Goal: Contribute content: Contribute content

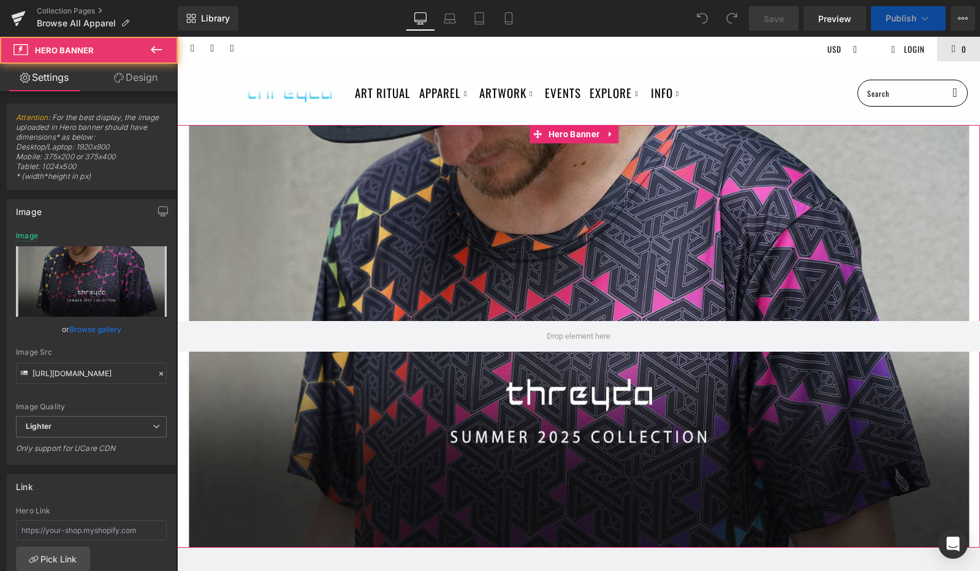
click at [495, 429] on div at bounding box center [578, 336] width 802 height 423
click at [508, 436] on div at bounding box center [578, 336] width 802 height 423
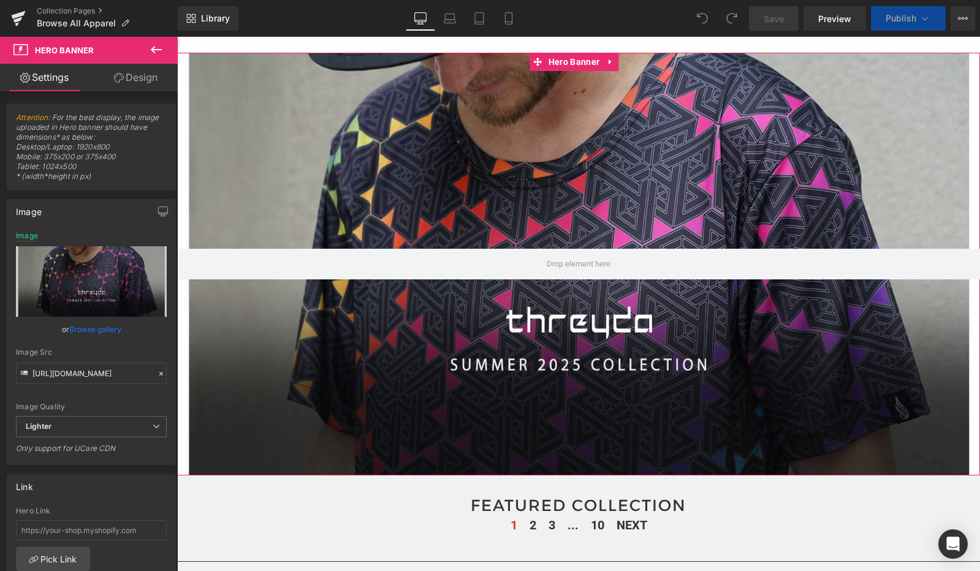
scroll to position [91, 0]
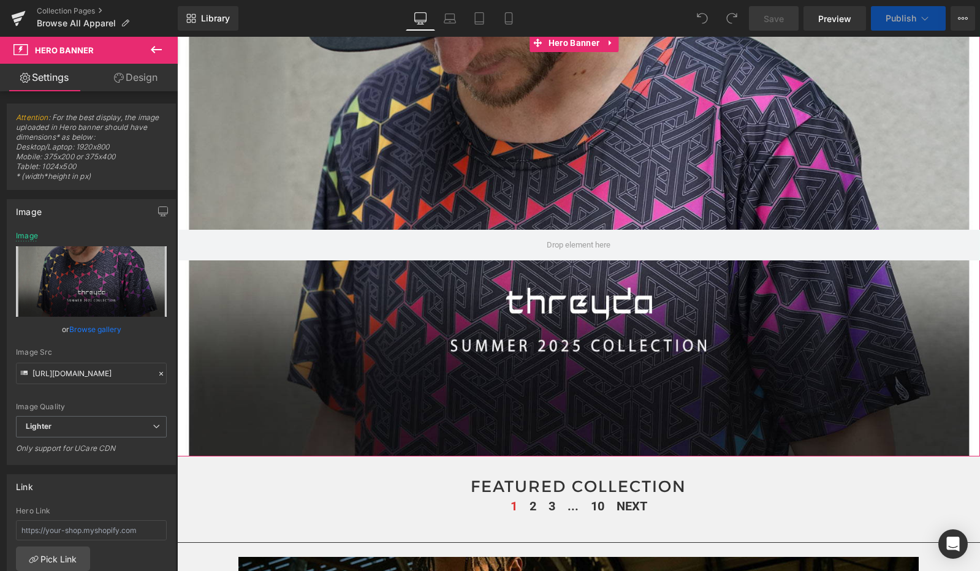
click at [576, 290] on div at bounding box center [578, 245] width 802 height 423
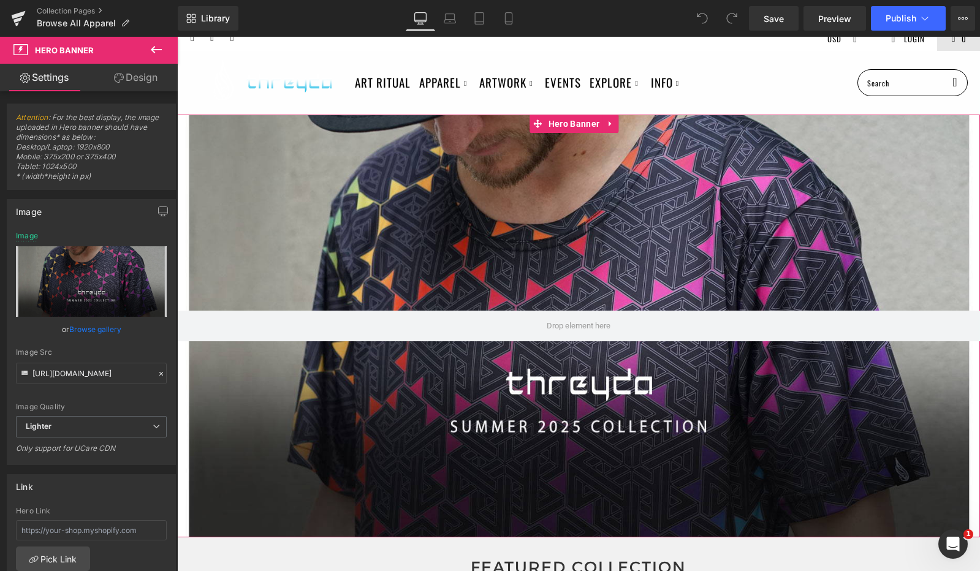
scroll to position [0, 0]
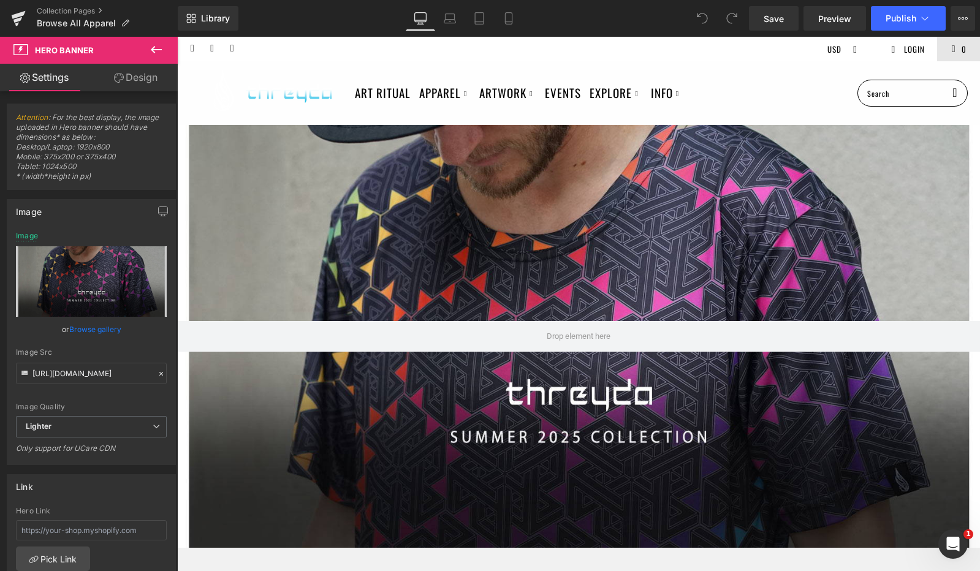
click at [509, 32] on div "Library Desktop Desktop Laptop Tablet Mobile Save Preview Publish Scheduled Vie…" at bounding box center [579, 18] width 802 height 37
click at [509, 17] on icon at bounding box center [508, 18] width 12 height 12
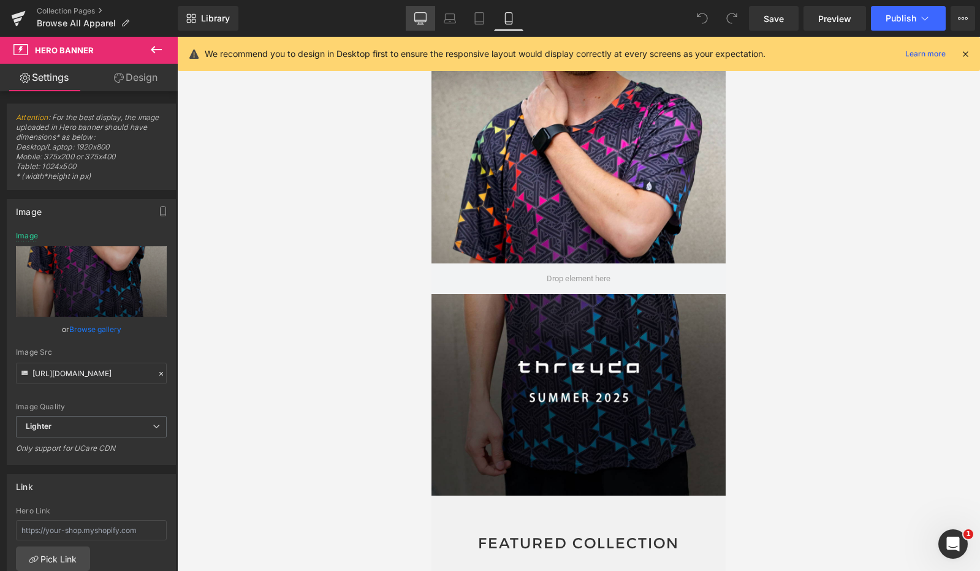
click at [415, 13] on icon at bounding box center [420, 18] width 12 height 12
type input "[URL][DOMAIN_NAME]"
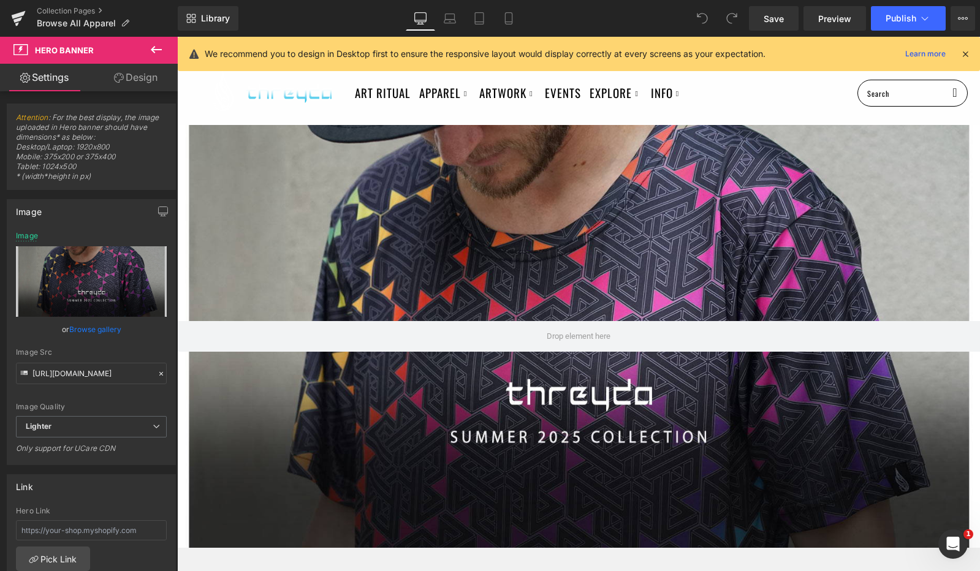
click at [962, 50] on icon at bounding box center [964, 53] width 11 height 11
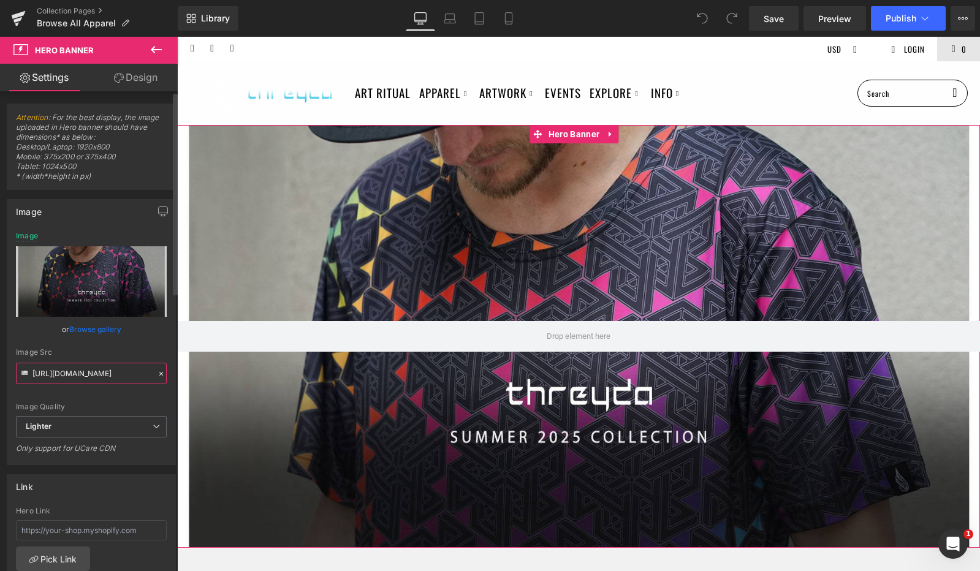
click at [96, 379] on input "[URL][DOMAIN_NAME]" at bounding box center [91, 373] width 151 height 21
click at [97, 374] on input "[URL][DOMAIN_NAME]" at bounding box center [91, 373] width 151 height 21
click at [570, 135] on span "Hero Banner" at bounding box center [573, 134] width 57 height 18
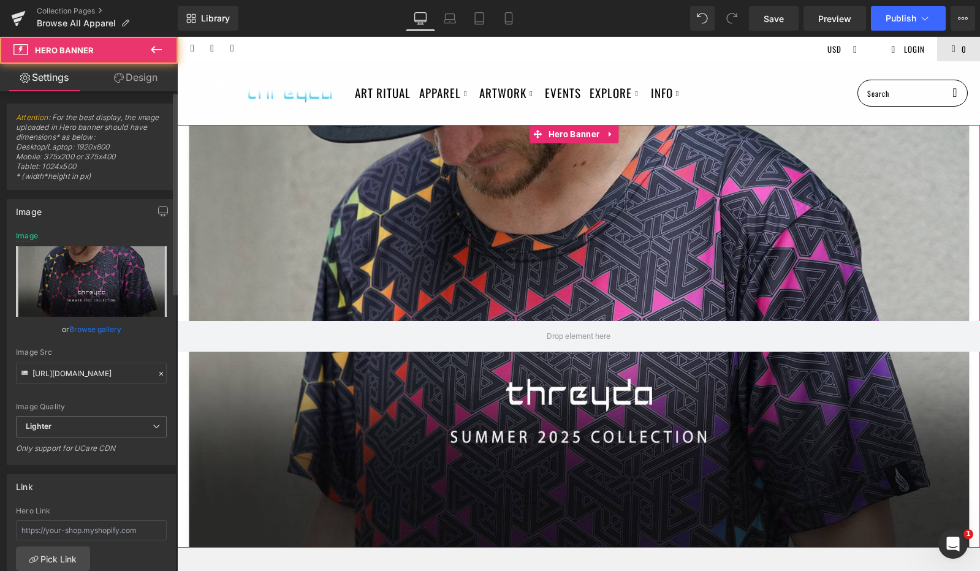
click at [105, 325] on link "Browse gallery" at bounding box center [95, 329] width 52 height 21
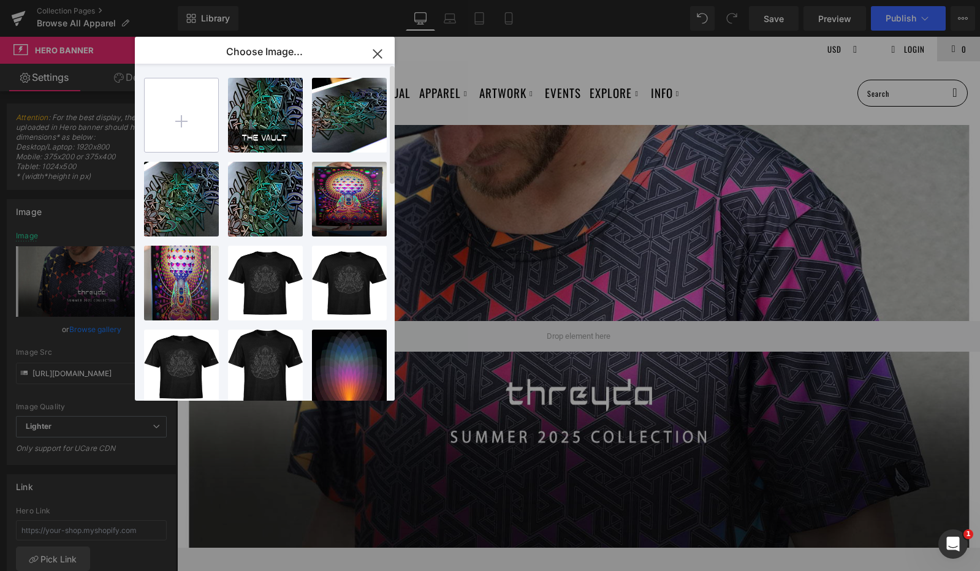
click at [197, 105] on input "file" at bounding box center [182, 115] width 74 height 74
type input "C:\fakepath\fall_desk.jpg"
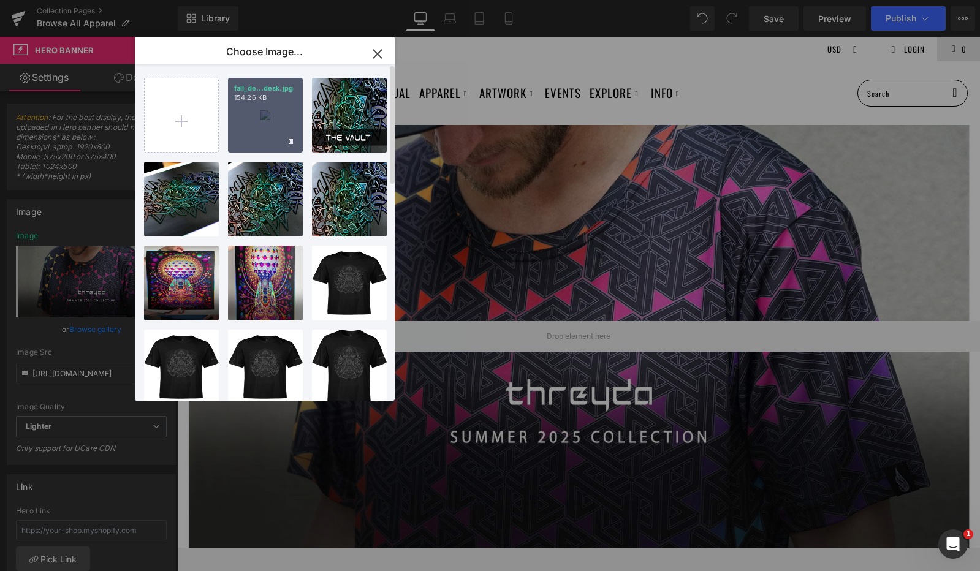
click at [279, 107] on div "fall_de...desk.jpg 154.26 KB" at bounding box center [265, 115] width 75 height 75
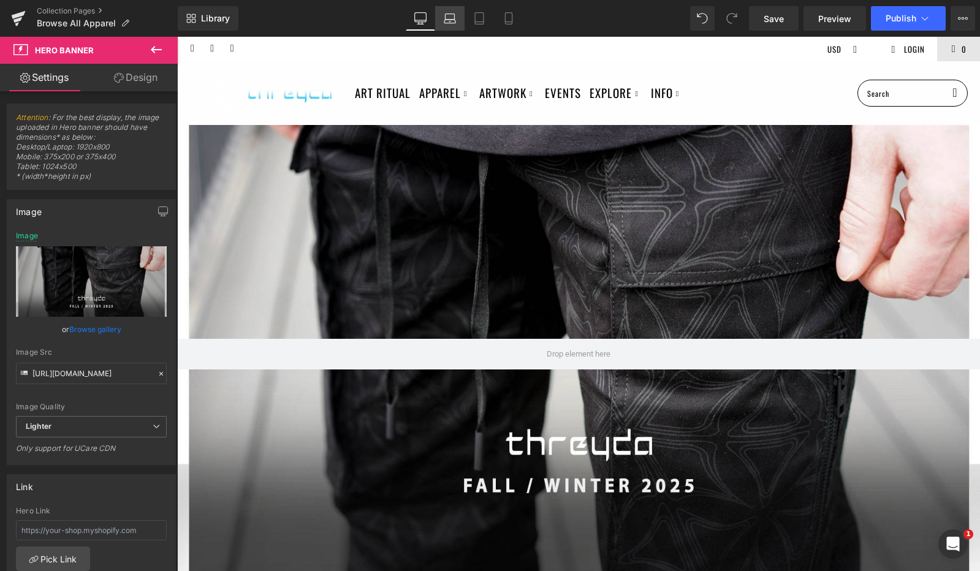
click at [451, 21] on icon at bounding box center [450, 18] width 12 height 12
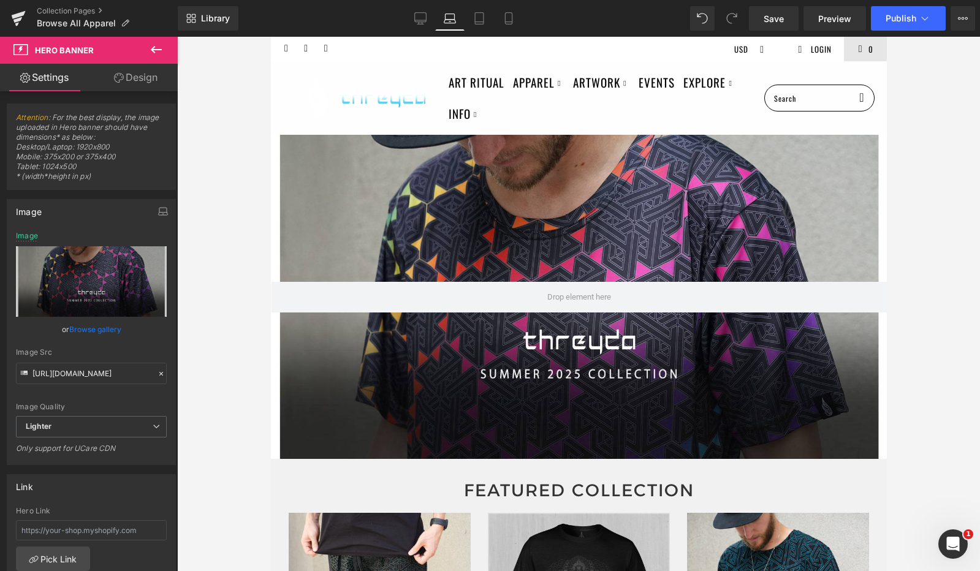
scroll to position [9, 0]
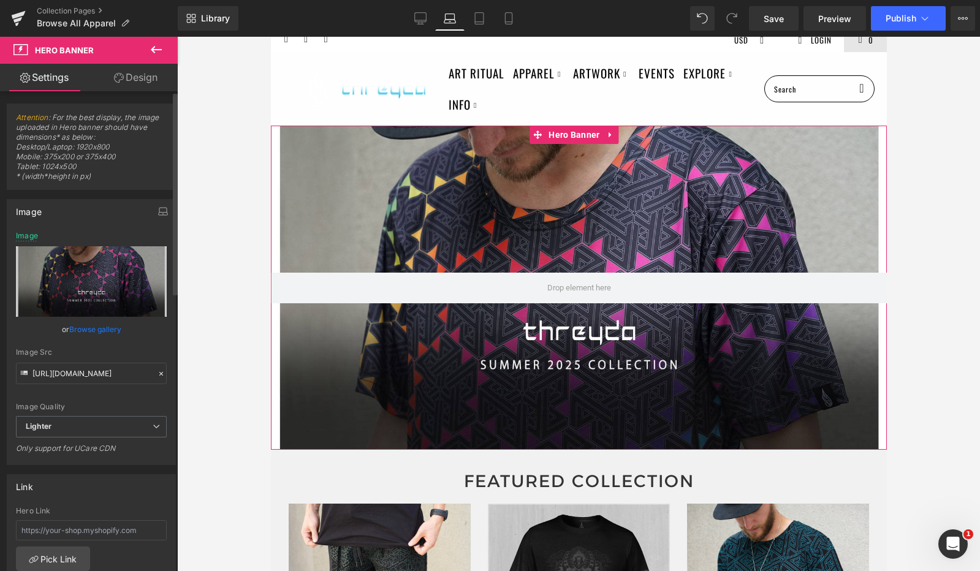
click at [94, 334] on link "Browse gallery" at bounding box center [95, 329] width 52 height 21
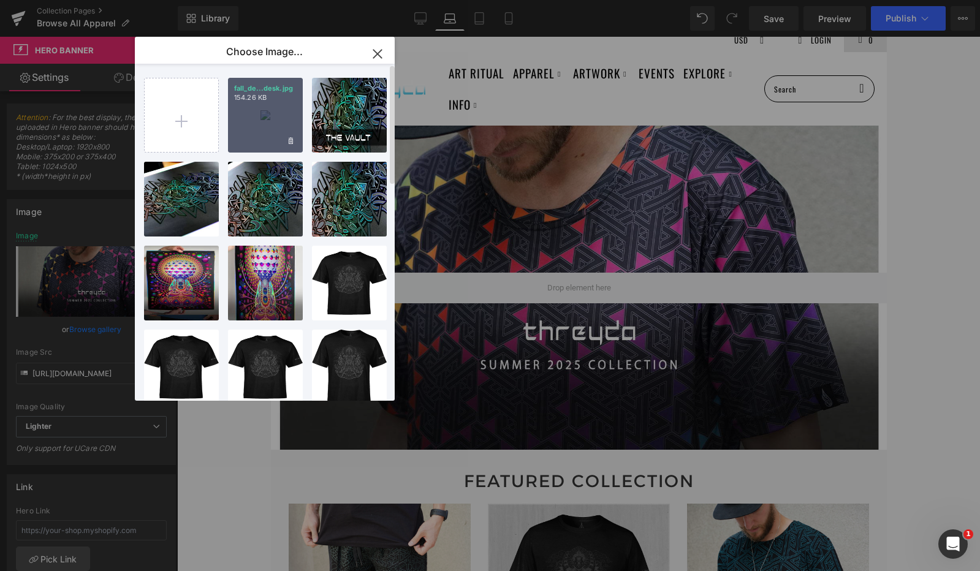
click at [270, 119] on div "fall_de...desk.jpg 154.26 KB" at bounding box center [265, 115] width 75 height 75
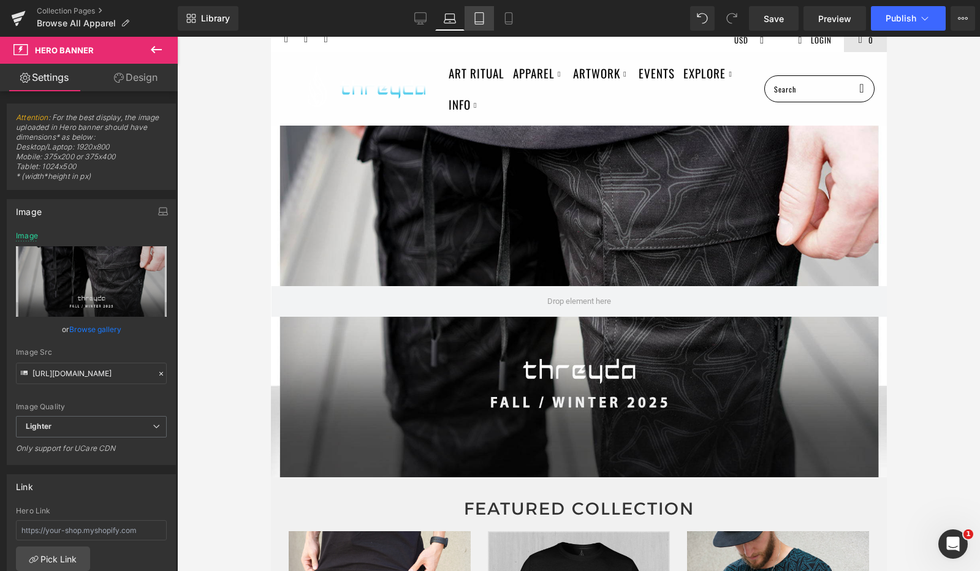
click at [480, 13] on icon at bounding box center [479, 18] width 12 height 12
type input "[URL][DOMAIN_NAME]"
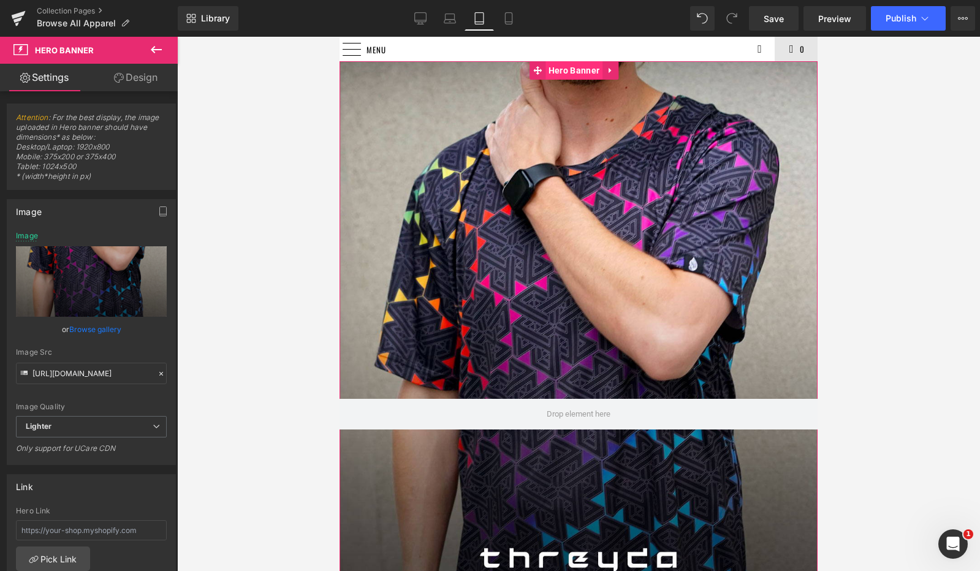
click at [569, 74] on span "Hero Banner" at bounding box center [573, 70] width 57 height 18
click at [97, 327] on link "Browse gallery" at bounding box center [95, 329] width 52 height 21
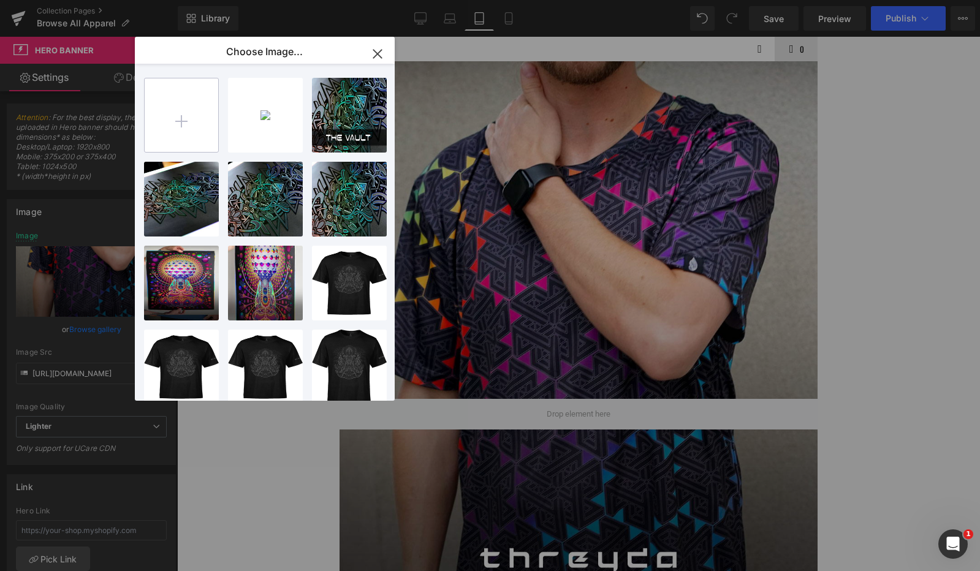
click at [188, 105] on input "file" at bounding box center [182, 115] width 74 height 74
type input "C:\fakepath\fall_mobile.jpg"
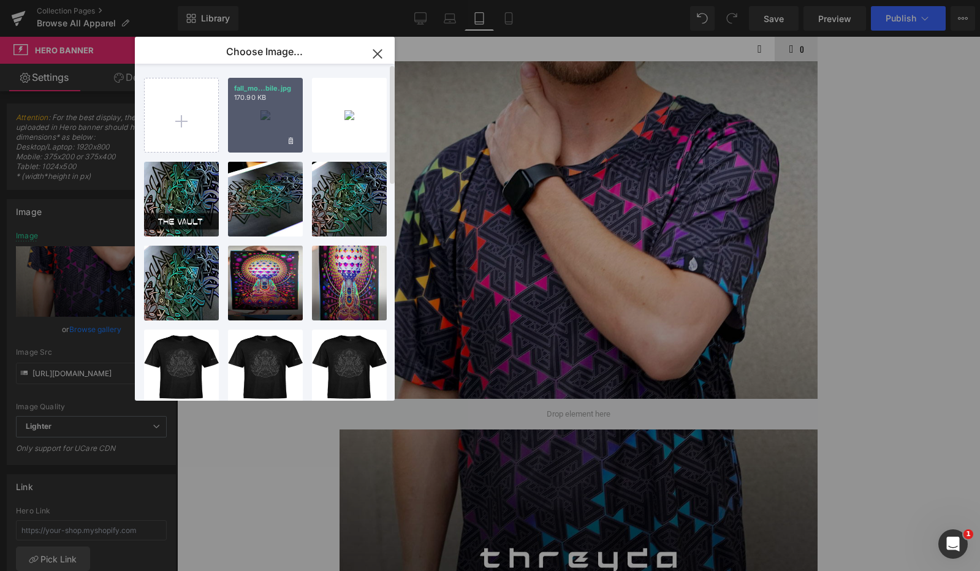
click at [262, 103] on div "fall_mo...bile.jpg 170.90 KB" at bounding box center [265, 115] width 75 height 75
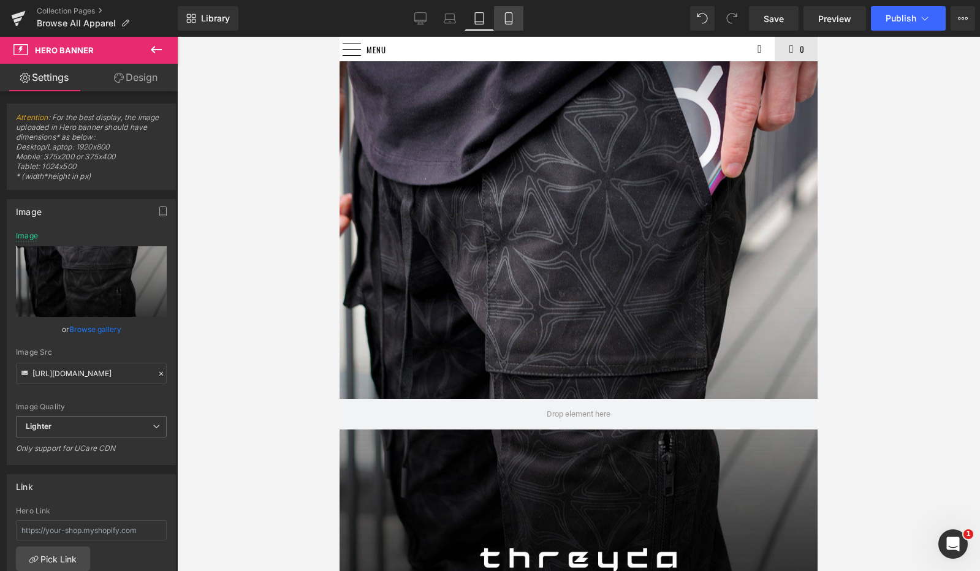
click at [507, 20] on icon at bounding box center [508, 18] width 12 height 12
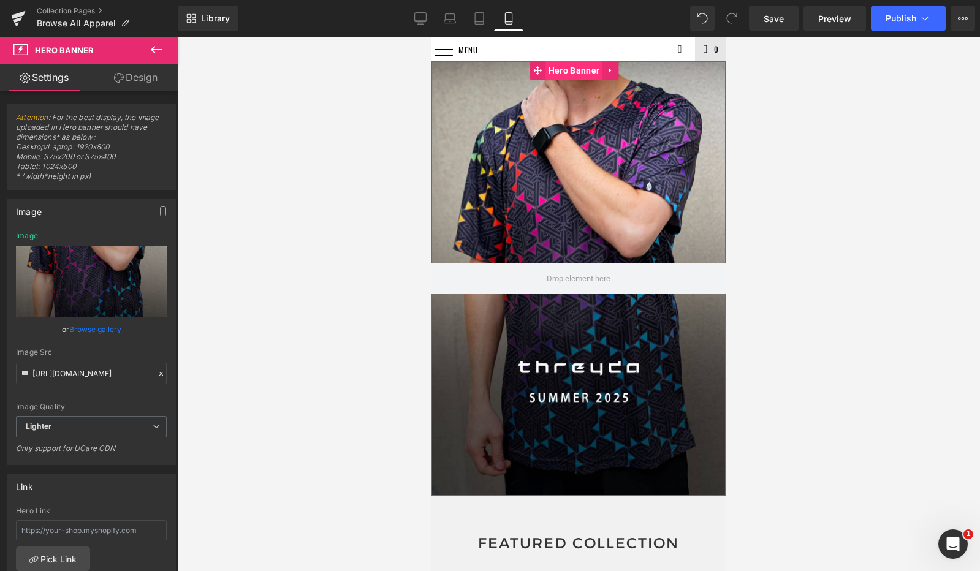
click at [574, 73] on span "Hero Banner" at bounding box center [573, 70] width 57 height 18
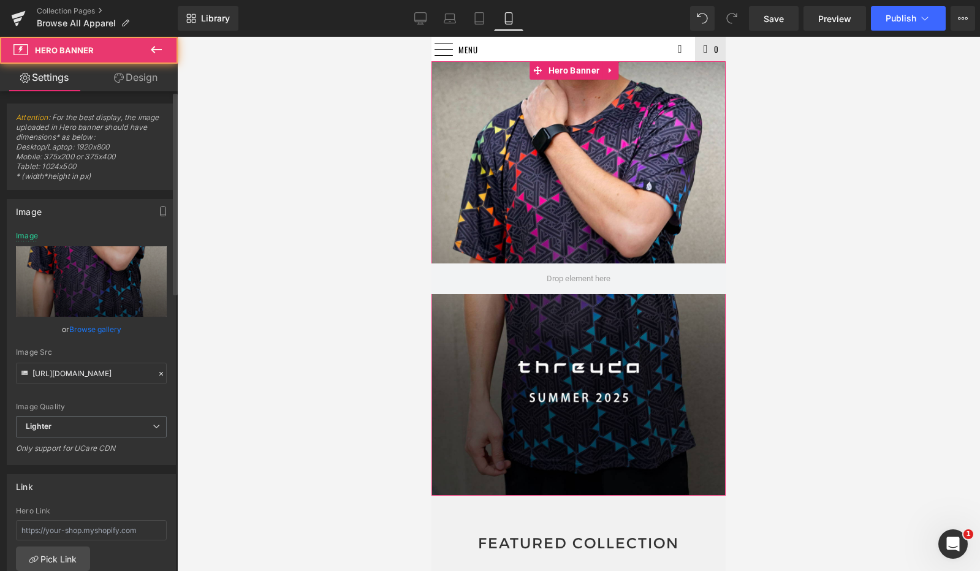
click at [105, 327] on link "Browse gallery" at bounding box center [95, 329] width 52 height 21
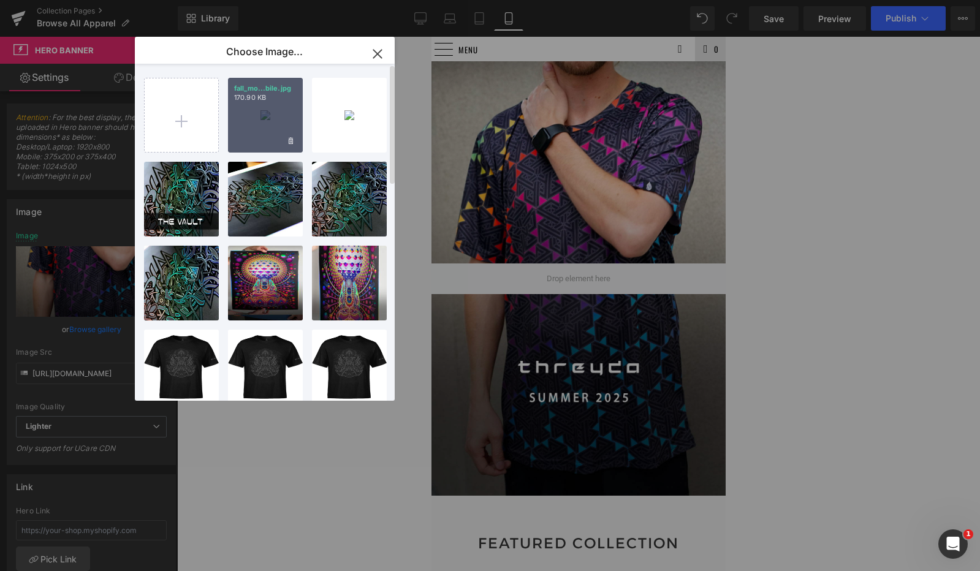
click at [268, 135] on div "fall_mo...bile.jpg 170.90 KB" at bounding box center [265, 115] width 75 height 75
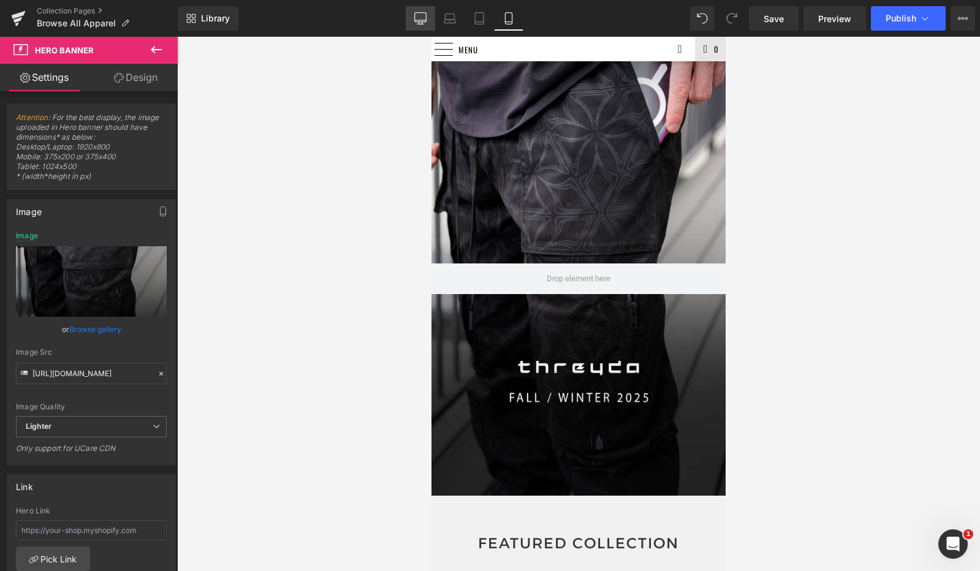
click at [418, 22] on icon at bounding box center [420, 17] width 12 height 9
type input "[URL][DOMAIN_NAME]"
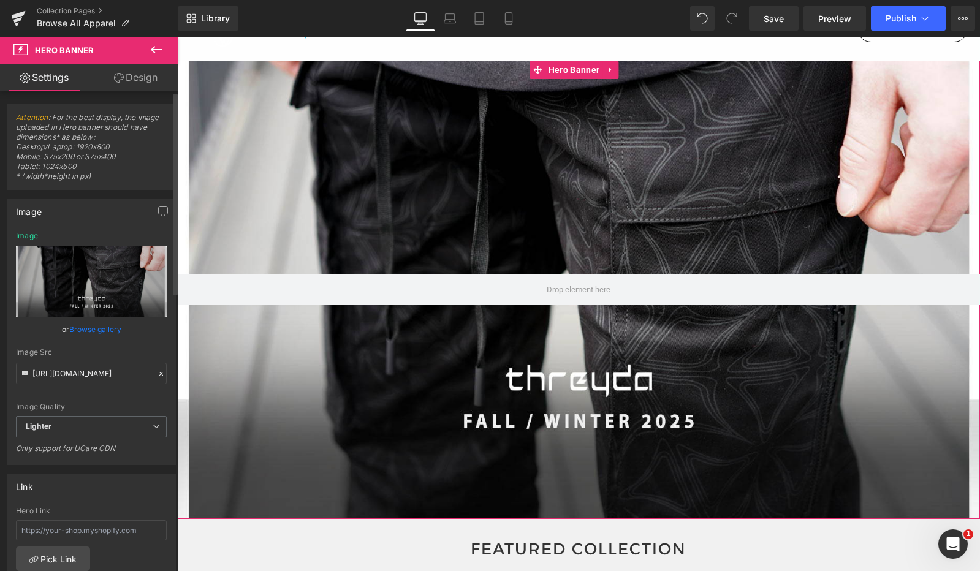
click at [107, 327] on link "Browse gallery" at bounding box center [95, 329] width 52 height 21
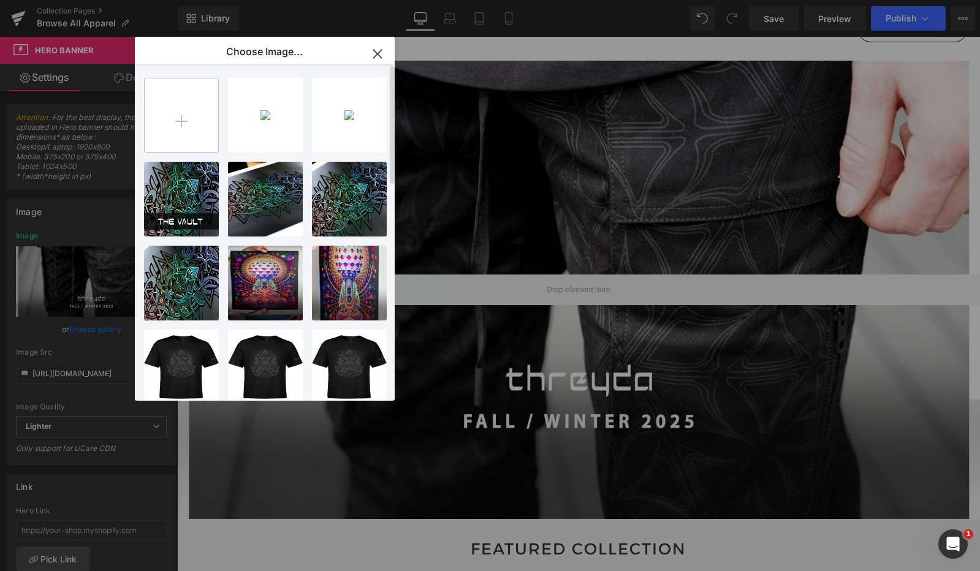
click at [175, 135] on input "file" at bounding box center [182, 115] width 74 height 74
click at [179, 116] on input "file" at bounding box center [182, 115] width 74 height 74
type input "C:\fakepath\fall_desk.jpg"
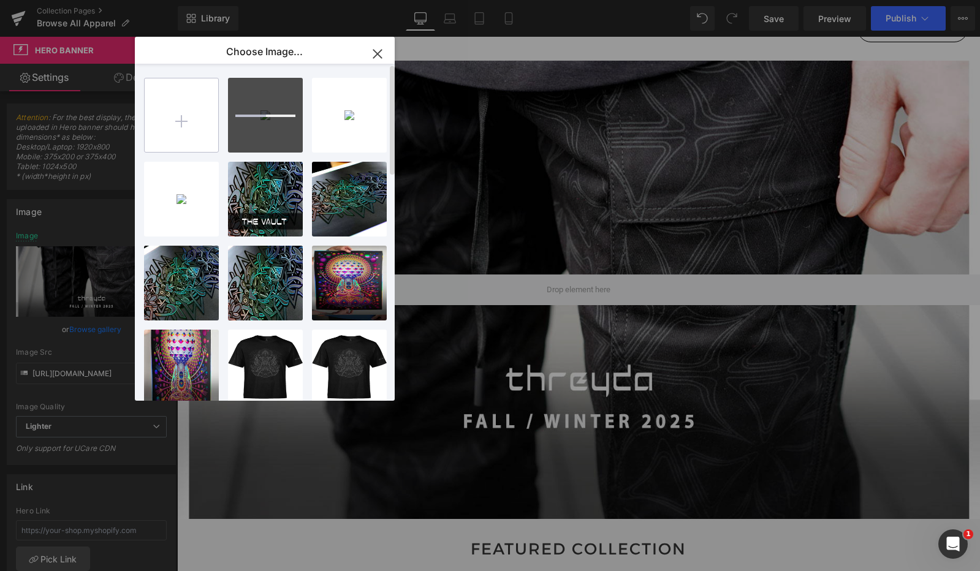
click at [197, 124] on input "file" at bounding box center [182, 115] width 74 height 74
type input "C:\fakepath\fall_new.jpg"
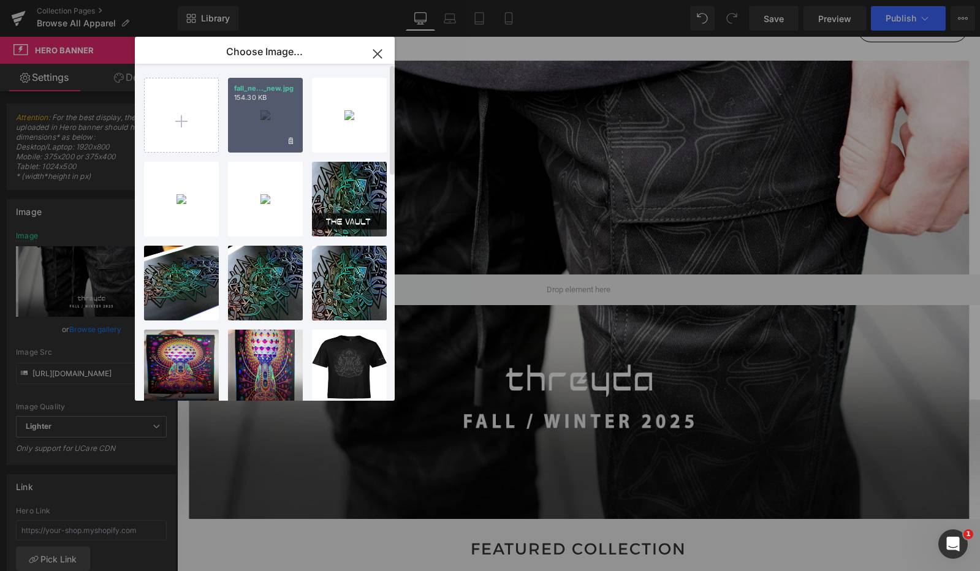
click at [256, 118] on div "fall_ne..._new.jpg 154.30 KB" at bounding box center [265, 115] width 75 height 75
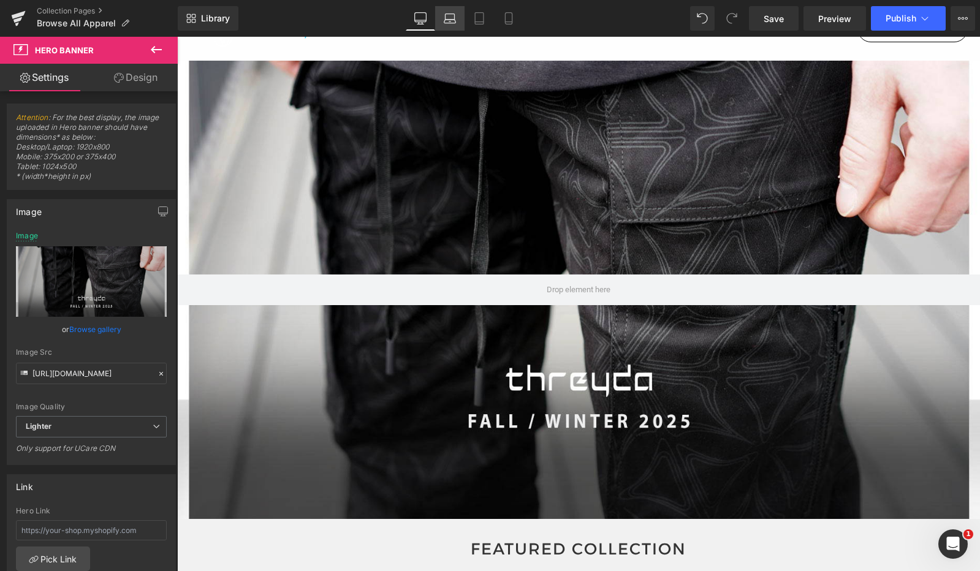
click at [455, 14] on icon at bounding box center [450, 18] width 12 height 12
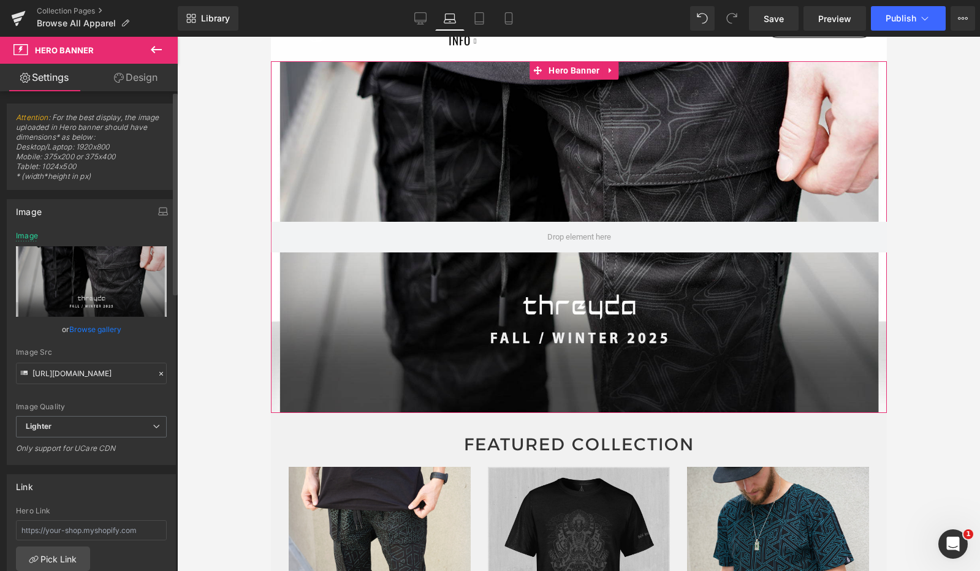
click at [79, 328] on link "Browse gallery" at bounding box center [95, 329] width 52 height 21
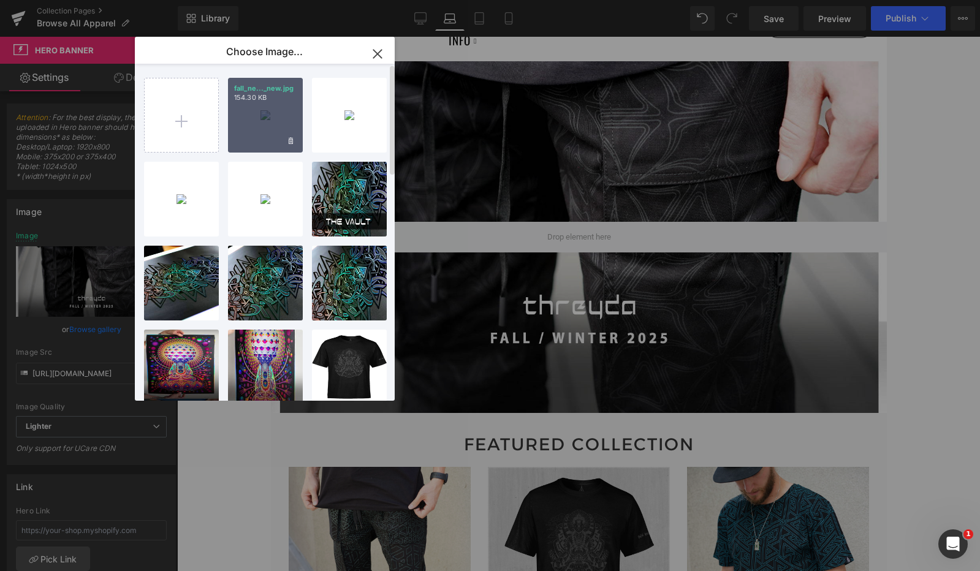
click at [276, 104] on div "fall_ne..._new.jpg 154.30 KB" at bounding box center [265, 115] width 75 height 75
type input "[URL][DOMAIN_NAME]"
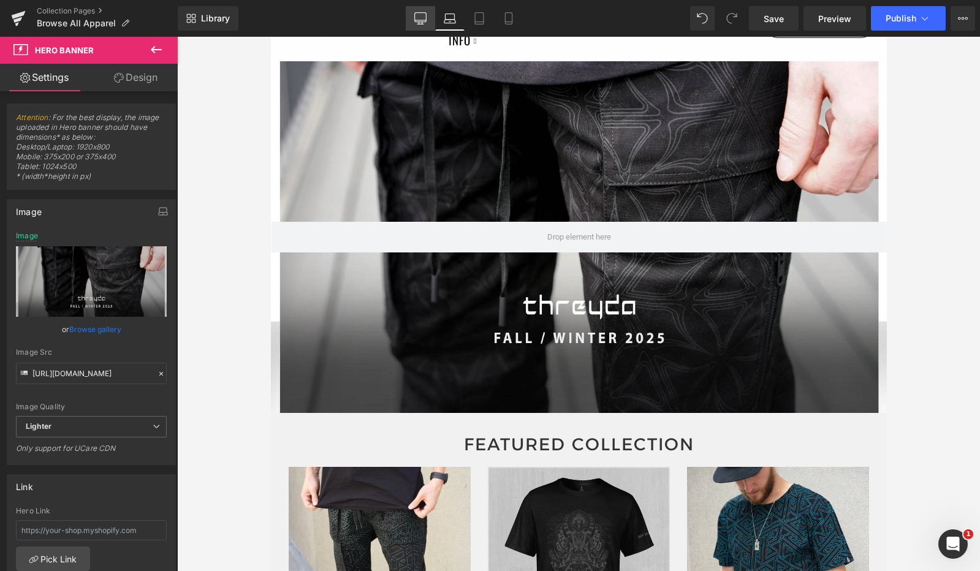
click at [423, 18] on icon at bounding box center [420, 18] width 12 height 12
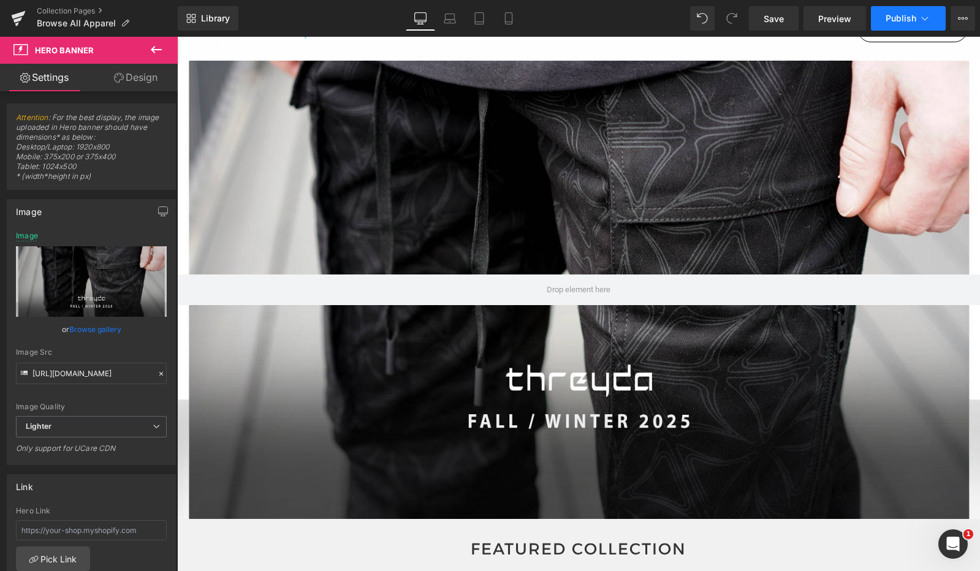
click at [915, 21] on span "Publish" at bounding box center [900, 18] width 31 height 10
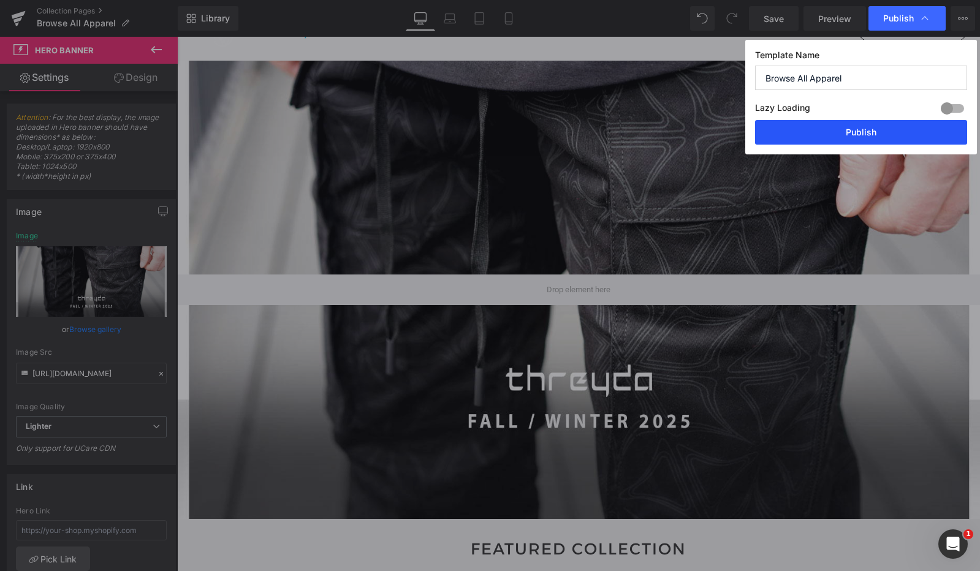
click at [864, 132] on button "Publish" at bounding box center [861, 132] width 212 height 25
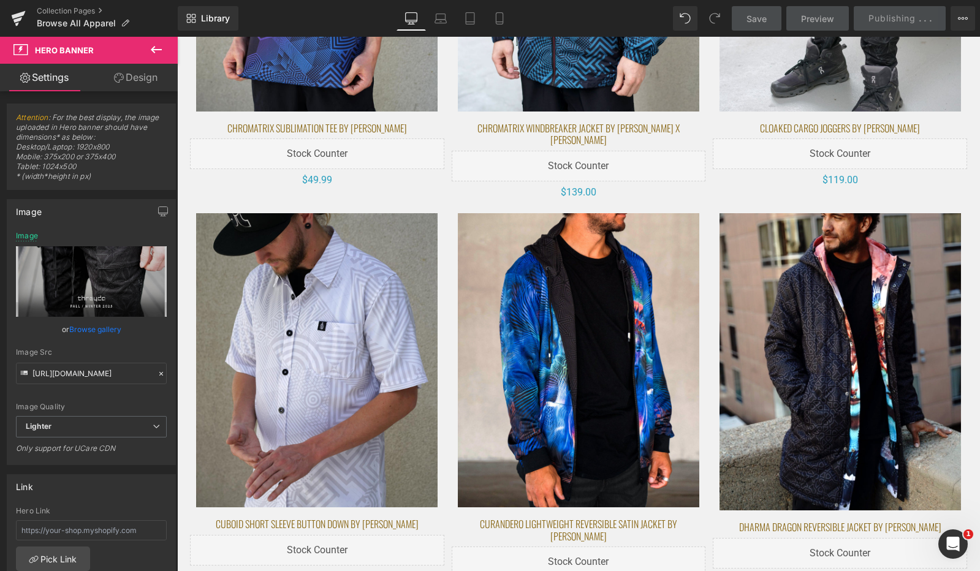
scroll to position [1994, 0]
